Goal: Register for event/course

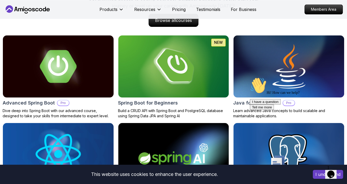
scroll to position [548, 0]
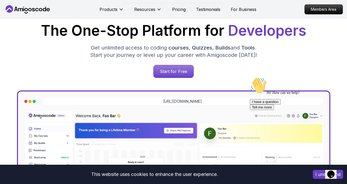
scroll to position [26, 0]
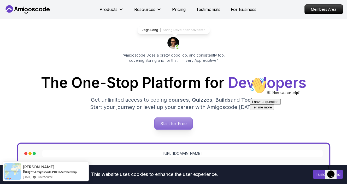
click at [172, 124] on p "Start for Free" at bounding box center [173, 124] width 38 height 12
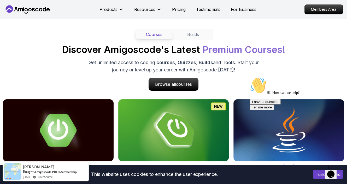
scroll to position [496, 0]
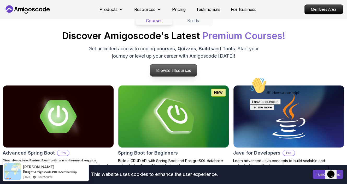
click at [176, 73] on p "Browse all courses" at bounding box center [173, 70] width 47 height 12
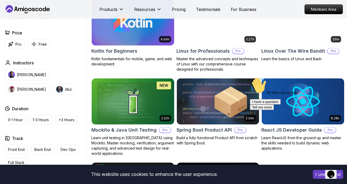
scroll to position [1070, 0]
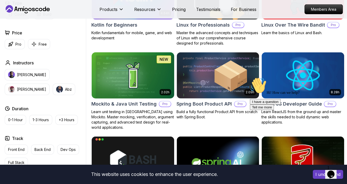
click at [141, 95] on img at bounding box center [133, 75] width 86 height 49
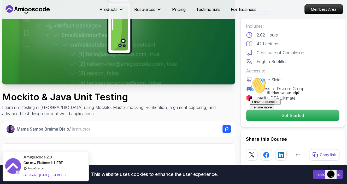
scroll to position [78, 0]
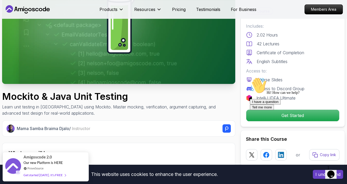
click at [250, 77] on icon "Chat attention grabber" at bounding box center [250, 77] width 0 height 0
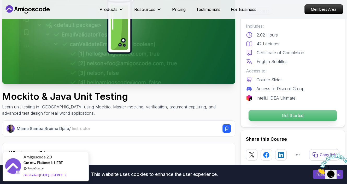
click at [283, 116] on p "Get Started" at bounding box center [292, 115] width 88 height 11
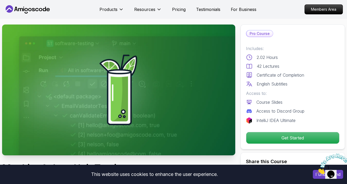
scroll to position [6, 0]
